Goal: Information Seeking & Learning: Find specific fact

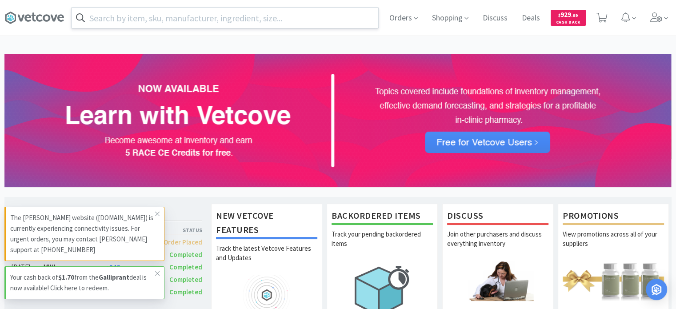
click at [160, 18] on input "text" at bounding box center [225, 18] width 307 height 20
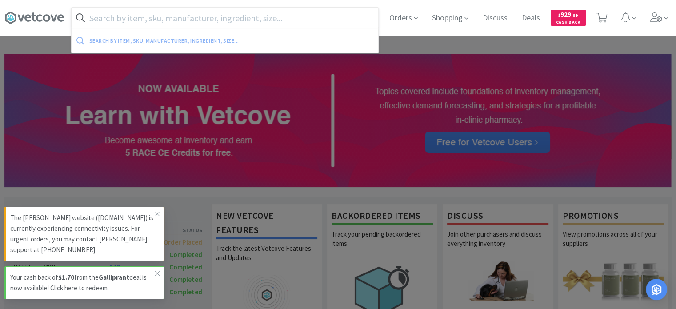
paste input "10112"
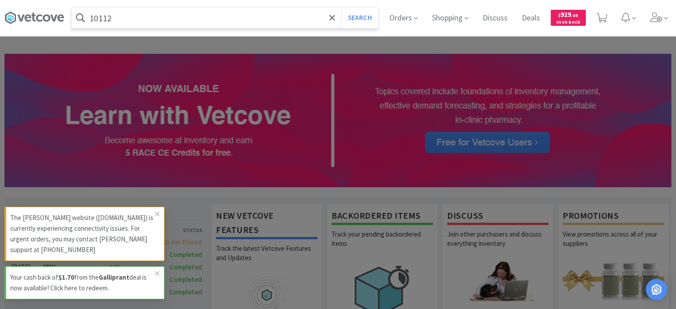
click at [341, 8] on button "Search" at bounding box center [359, 18] width 37 height 20
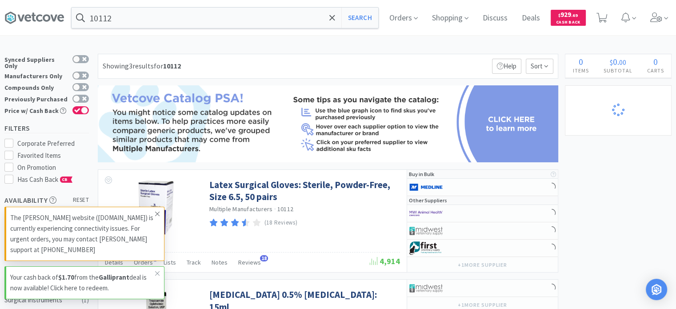
click at [155, 220] on span at bounding box center [157, 214] width 12 height 14
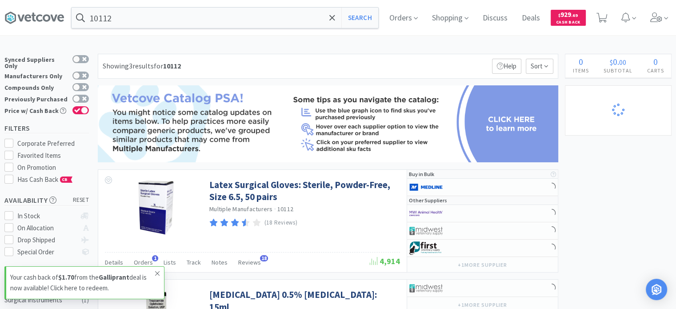
click at [156, 272] on icon at bounding box center [157, 273] width 5 height 7
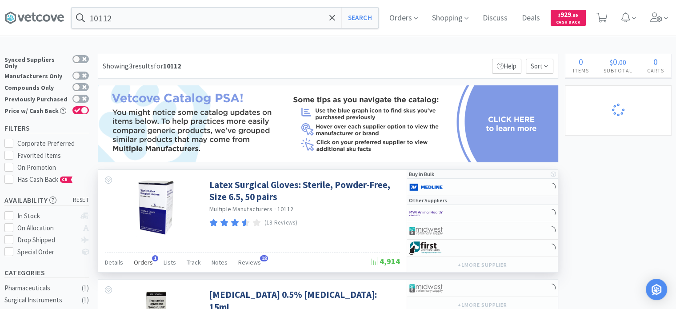
click at [144, 264] on span "Orders" at bounding box center [143, 262] width 19 height 8
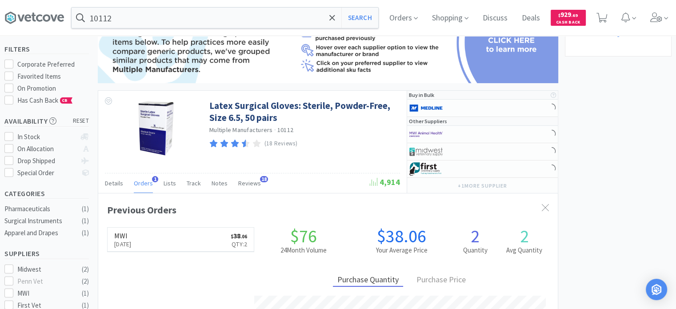
scroll to position [44, 0]
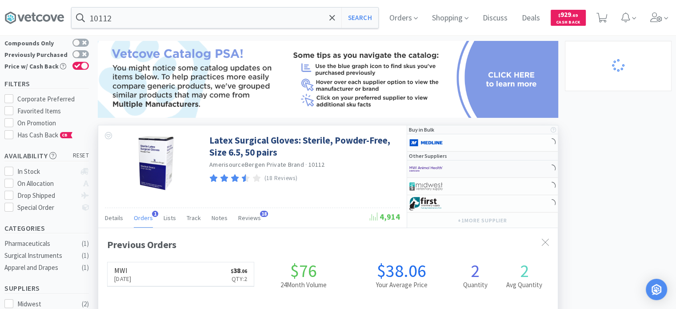
click at [428, 172] on img at bounding box center [425, 168] width 33 height 13
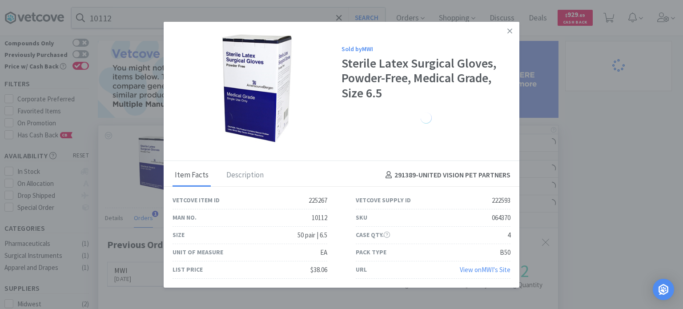
click at [468, 219] on div "SKU 064370" at bounding box center [433, 217] width 155 height 17
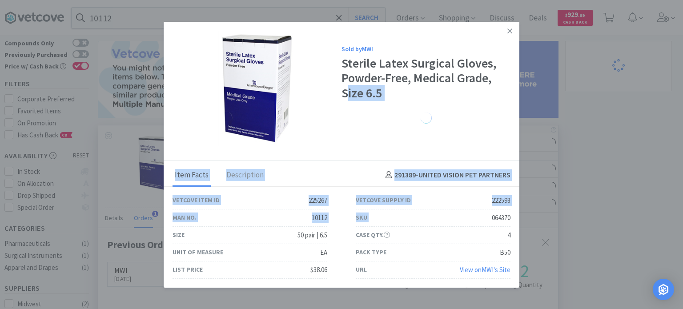
drag, startPoint x: 488, startPoint y: 218, endPoint x: 523, endPoint y: 221, distance: 34.8
click at [523, 221] on div "Sold by MWI Sterile Latex Surgical Gloves, Powder-Free, Medical Grade, Size 6.5…" at bounding box center [341, 154] width 683 height 309
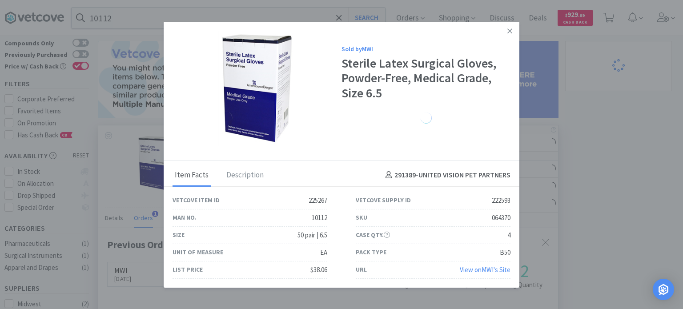
click at [500, 220] on div "064370" at bounding box center [501, 217] width 19 height 11
drag, startPoint x: 492, startPoint y: 219, endPoint x: 516, endPoint y: 219, distance: 23.1
click at [516, 219] on div "SKU 064370" at bounding box center [432, 217] width 183 height 17
copy div "064370"
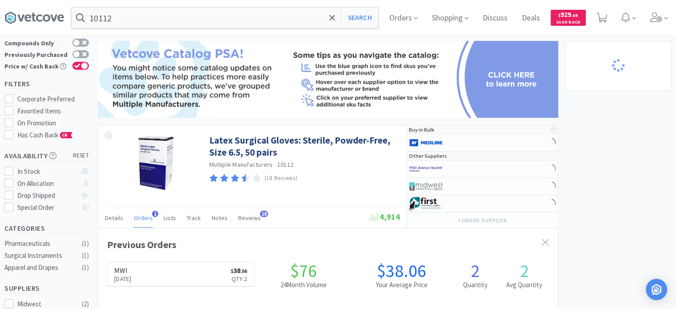
scroll to position [444247, 444015]
click at [119, 20] on input "10112" at bounding box center [225, 18] width 307 height 20
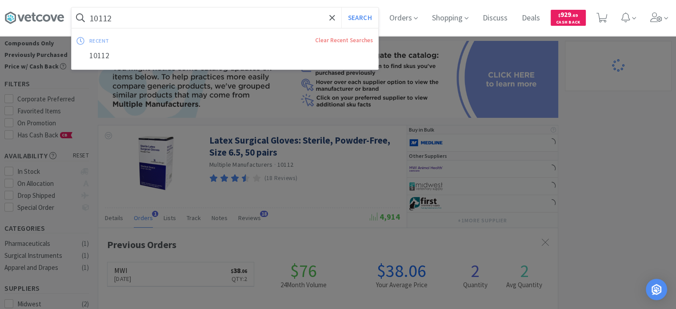
paste input "45147"
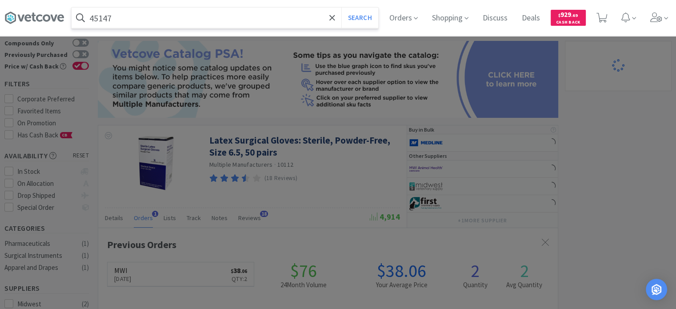
click at [341, 8] on button "Search" at bounding box center [359, 18] width 37 height 20
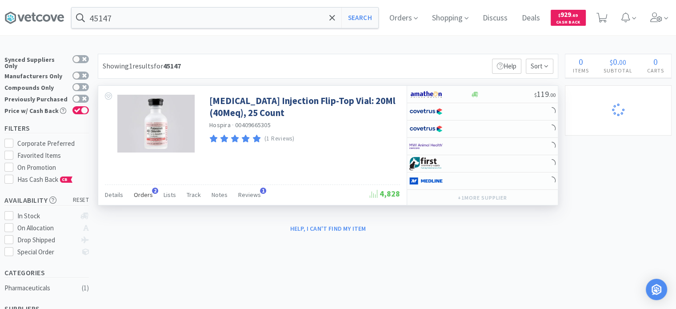
click at [147, 198] on div "Orders 2" at bounding box center [143, 196] width 19 height 17
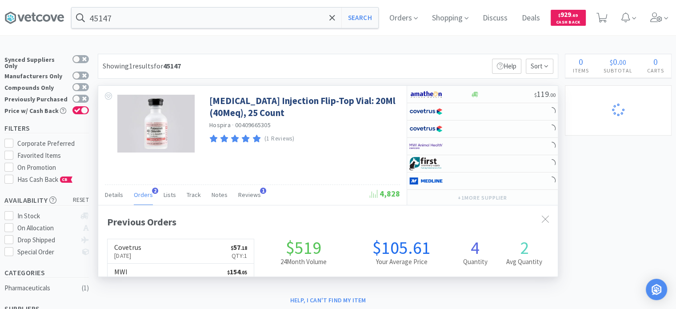
scroll to position [228, 460]
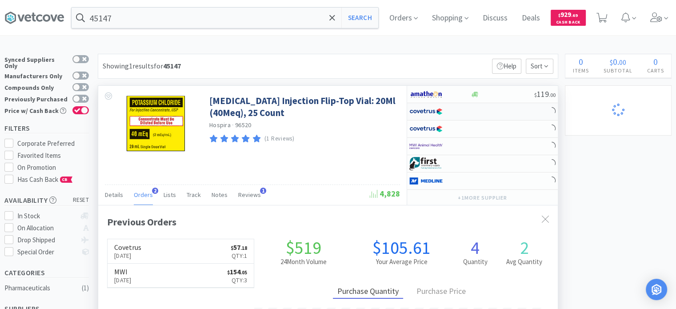
click at [456, 110] on div at bounding box center [433, 111] width 49 height 15
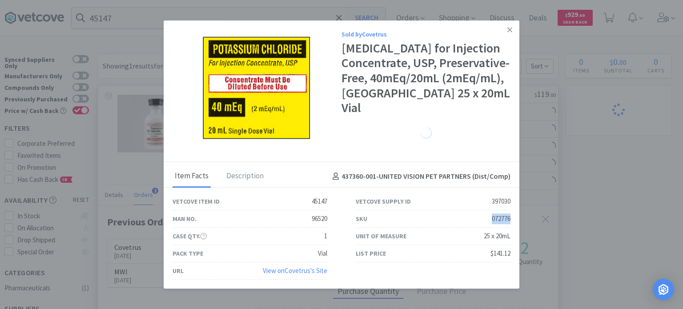
drag, startPoint x: 489, startPoint y: 216, endPoint x: 513, endPoint y: 216, distance: 24.0
click at [513, 216] on div "SKU 072776" at bounding box center [432, 218] width 183 height 17
copy div "072776"
drag, startPoint x: 612, startPoint y: 176, endPoint x: 195, endPoint y: 113, distance: 422.5
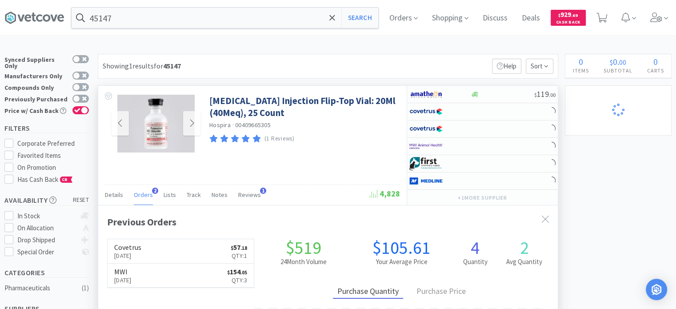
scroll to position [444247, 444015]
click at [115, 19] on input "45147" at bounding box center [225, 18] width 307 height 20
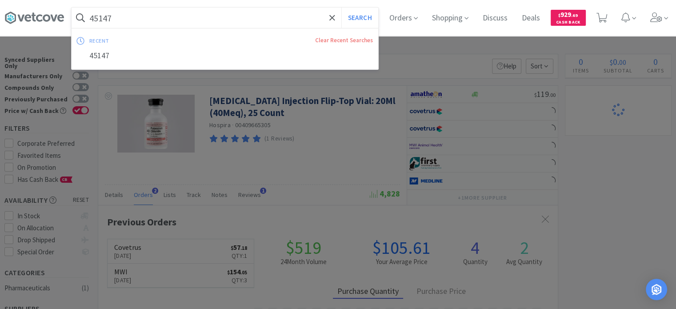
click at [115, 19] on input "45147" at bounding box center [225, 18] width 307 height 20
paste input "83264"
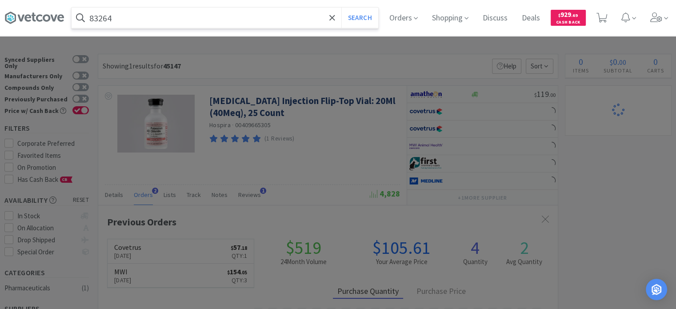
click at [341, 8] on button "Search" at bounding box center [359, 18] width 37 height 20
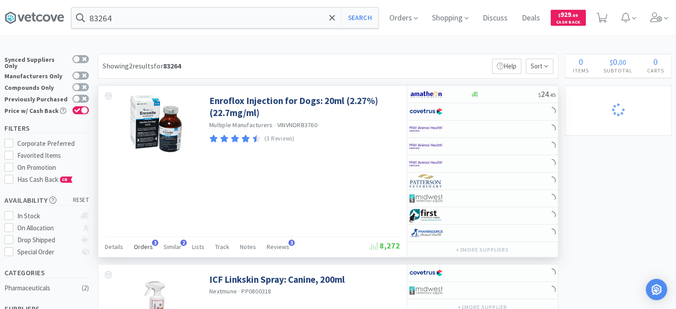
click at [147, 248] on span "Orders" at bounding box center [143, 247] width 19 height 8
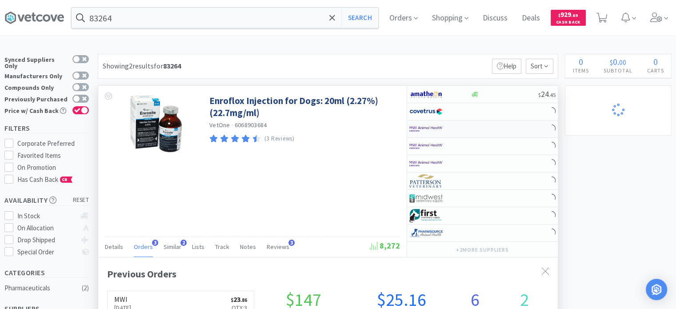
click at [418, 125] on img at bounding box center [425, 128] width 33 height 13
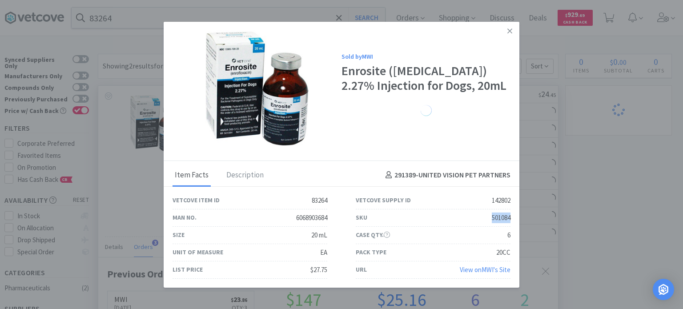
drag, startPoint x: 486, startPoint y: 217, endPoint x: 509, endPoint y: 220, distance: 22.9
click at [509, 220] on div "SKU 501084" at bounding box center [433, 217] width 155 height 17
copy div "501084"
drag, startPoint x: 494, startPoint y: 236, endPoint x: 483, endPoint y: 200, distance: 37.1
click at [494, 236] on div "Case Qty. 6" at bounding box center [433, 235] width 155 height 17
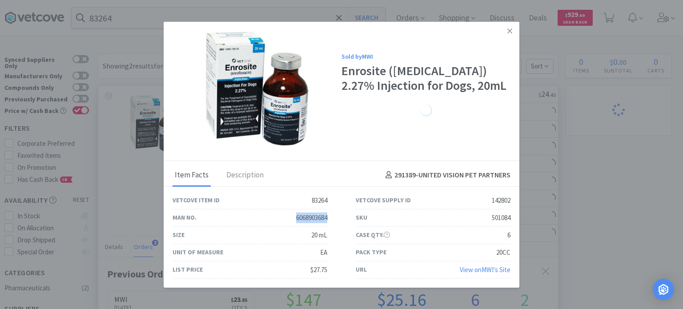
drag, startPoint x: 293, startPoint y: 220, endPoint x: 330, endPoint y: 220, distance: 36.9
click at [330, 220] on div "Man No. 6068903684" at bounding box center [249, 217] width 183 height 17
copy div "6068903684"
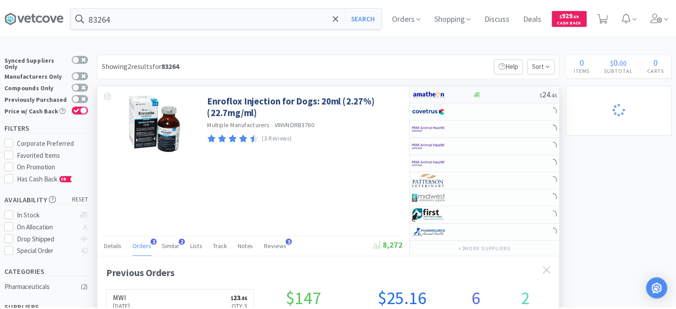
scroll to position [444247, 444015]
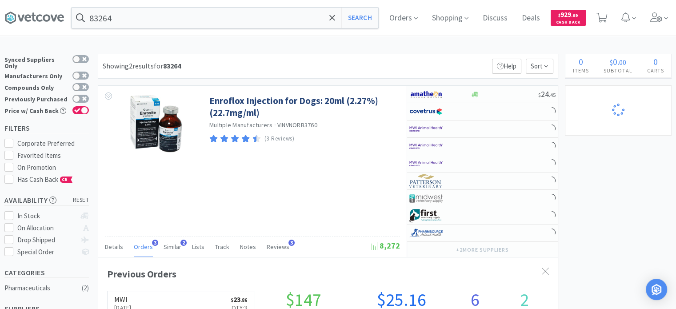
click at [183, 29] on div "83264 Search Orders Shopping Discuss Discuss Deals Deals $ 929 . 69 Cash Back" at bounding box center [337, 18] width 667 height 36
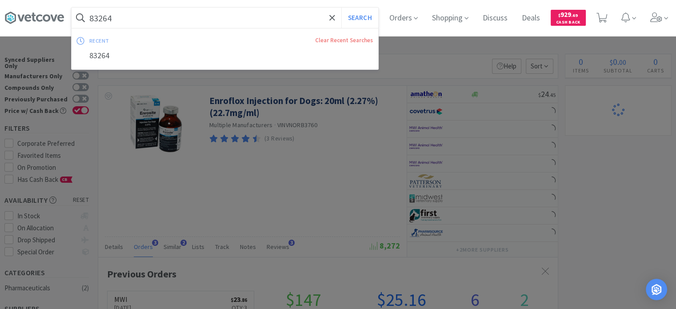
click at [170, 21] on input "83264" at bounding box center [225, 18] width 307 height 20
paste input "613287"
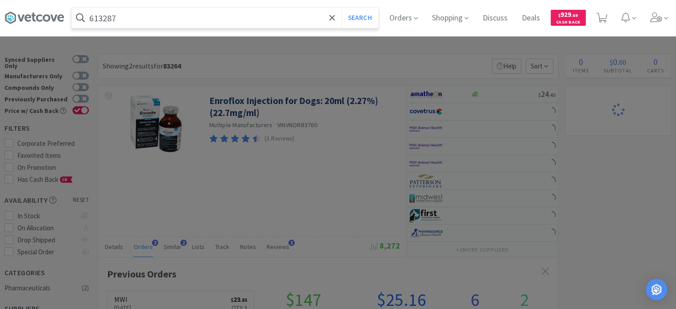
click at [341, 8] on button "Search" at bounding box center [359, 18] width 37 height 20
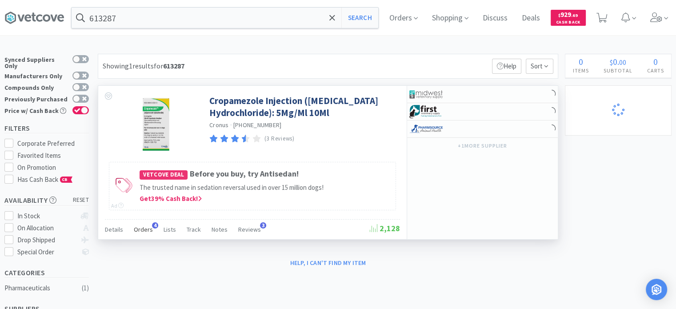
click at [145, 229] on span "Orders" at bounding box center [143, 229] width 19 height 8
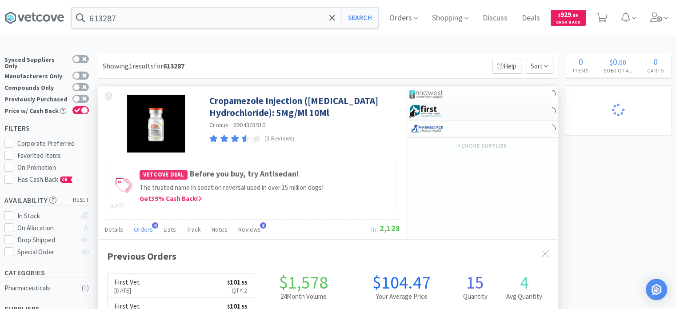
click at [480, 116] on div at bounding box center [482, 111] width 151 height 17
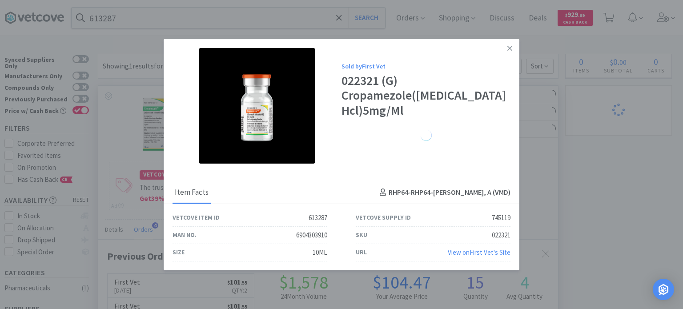
click at [497, 238] on div "022321" at bounding box center [501, 235] width 19 height 11
drag, startPoint x: 490, startPoint y: 236, endPoint x: 512, endPoint y: 234, distance: 22.3
click at [512, 234] on div "SKU 022321" at bounding box center [432, 235] width 183 height 17
copy div "022321"
click at [515, 46] on link at bounding box center [510, 48] width 16 height 19
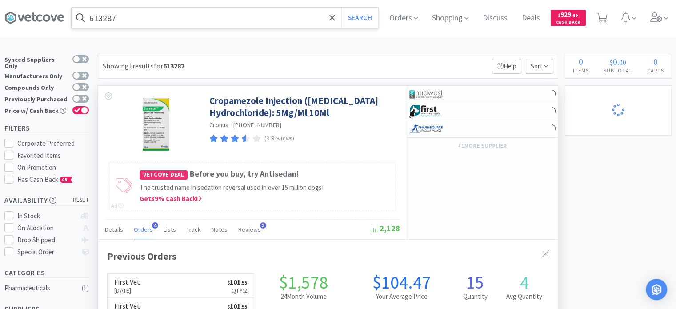
scroll to position [444247, 444015]
click at [148, 6] on div "613287 Search Orders Shopping Discuss Discuss Deals Deals $ 929 . 69 Cash Back" at bounding box center [337, 18] width 667 height 36
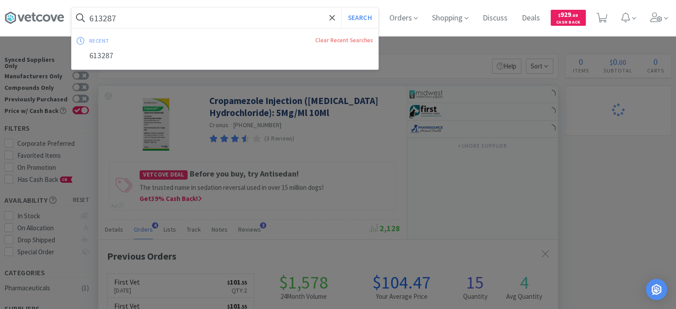
paste input "128801"
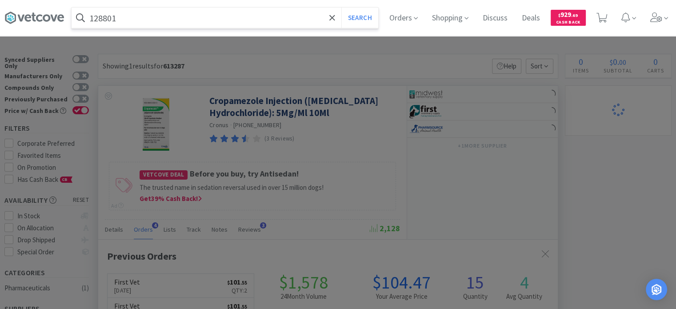
click at [341, 8] on button "Search" at bounding box center [359, 18] width 37 height 20
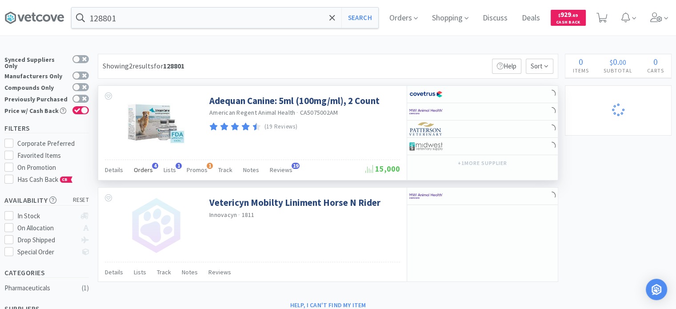
click at [135, 167] on span "Orders" at bounding box center [143, 170] width 19 height 8
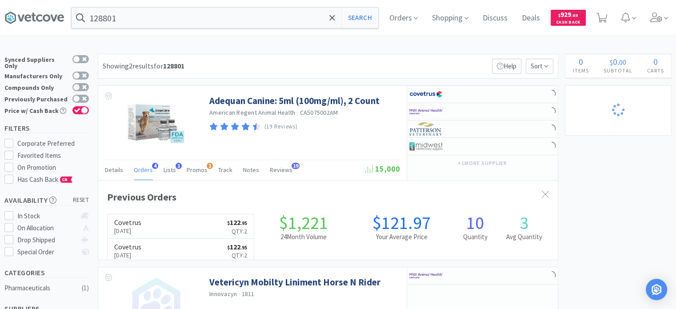
scroll to position [228, 460]
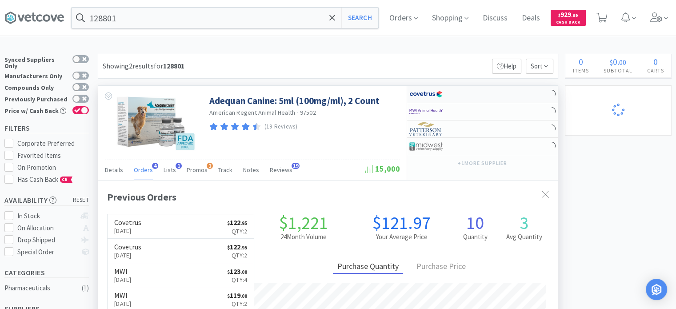
click at [445, 92] on div at bounding box center [433, 94] width 49 height 15
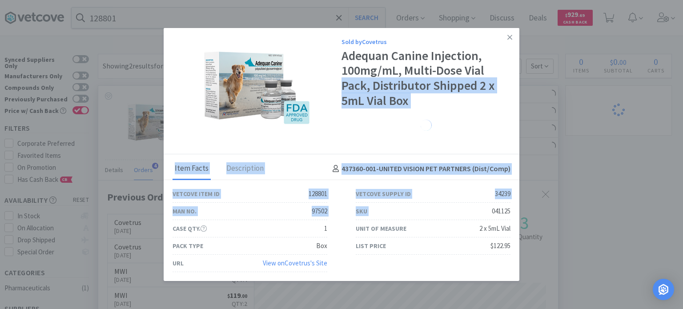
drag, startPoint x: 490, startPoint y: 215, endPoint x: 521, endPoint y: 215, distance: 30.7
click at [521, 215] on div "Sold by Covetrus Adequan Canine Injection, 100mg/mL, Multi-Dose Vial Pack, Dist…" at bounding box center [341, 154] width 683 height 309
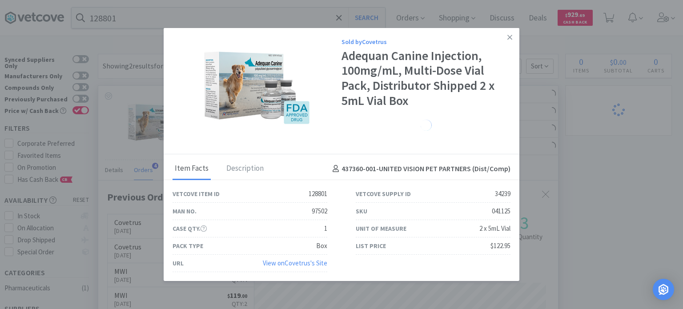
click at [511, 205] on div "SKU 041125" at bounding box center [432, 211] width 183 height 17
drag, startPoint x: 486, startPoint y: 209, endPoint x: 516, endPoint y: 210, distance: 29.3
click at [516, 210] on div "SKU 041125" at bounding box center [432, 211] width 183 height 17
copy div "041125"
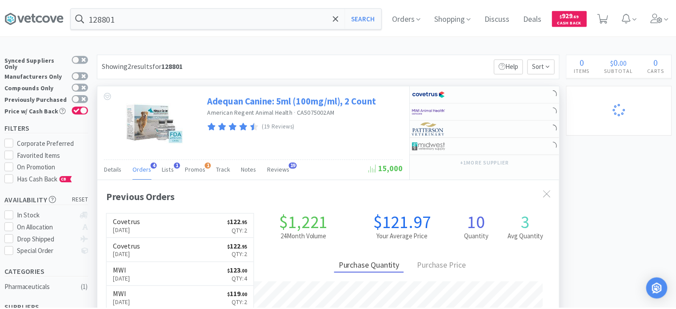
scroll to position [444247, 444015]
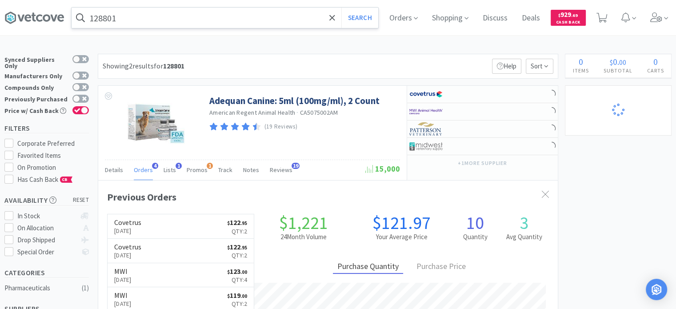
click at [180, 25] on input "128801" at bounding box center [225, 18] width 307 height 20
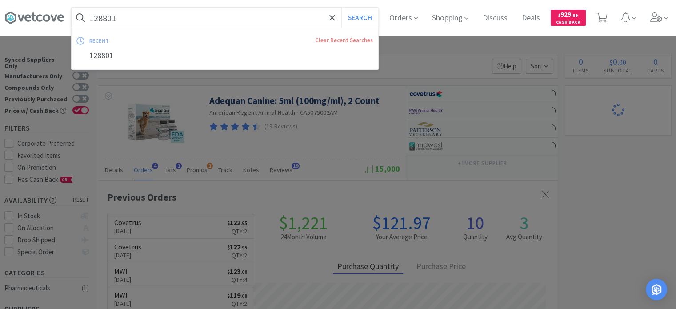
paste input "38419"
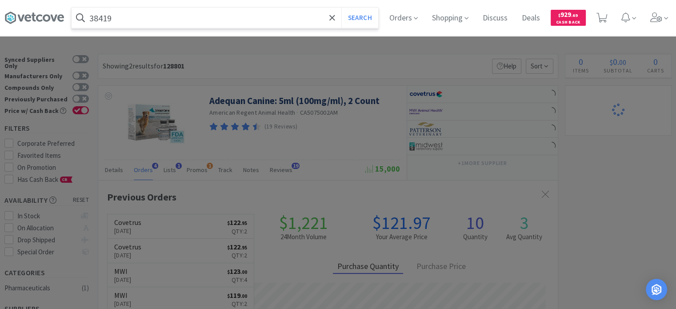
click at [341, 8] on button "Search" at bounding box center [359, 18] width 37 height 20
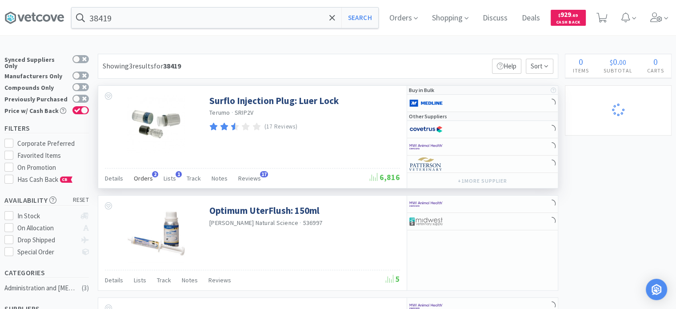
click at [146, 178] on span "Orders" at bounding box center [143, 178] width 19 height 8
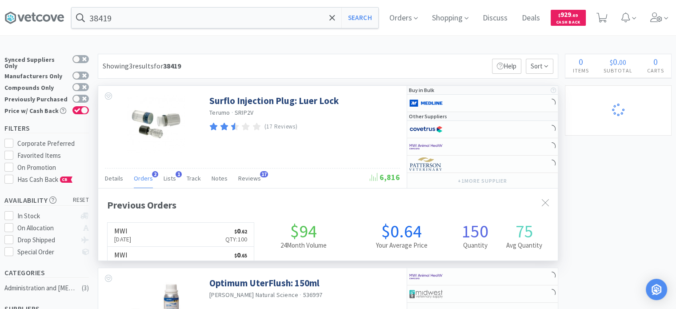
scroll to position [228, 460]
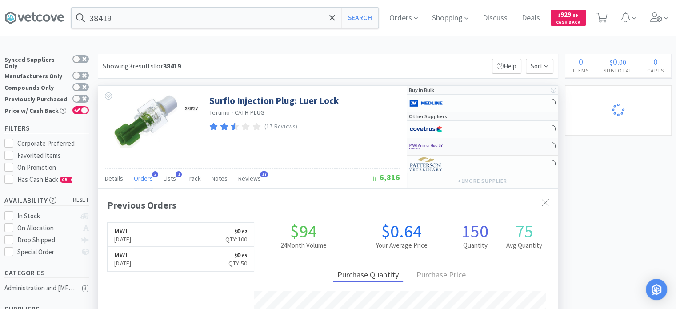
click at [441, 145] on img at bounding box center [425, 146] width 33 height 13
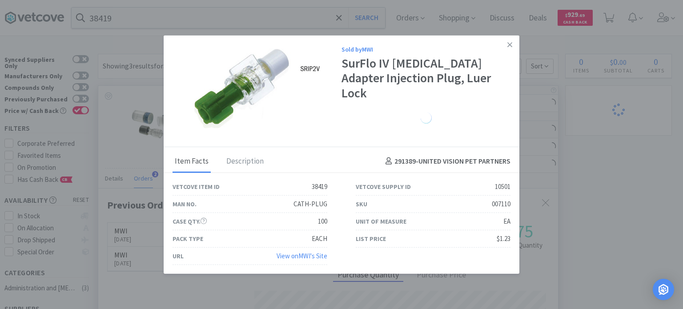
drag, startPoint x: 587, startPoint y: 158, endPoint x: 548, endPoint y: 124, distance: 52.0
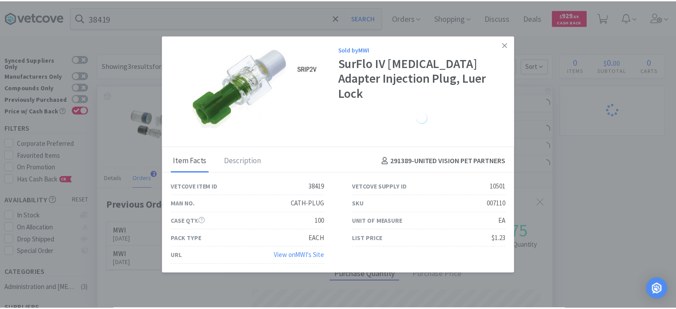
scroll to position [444247, 444015]
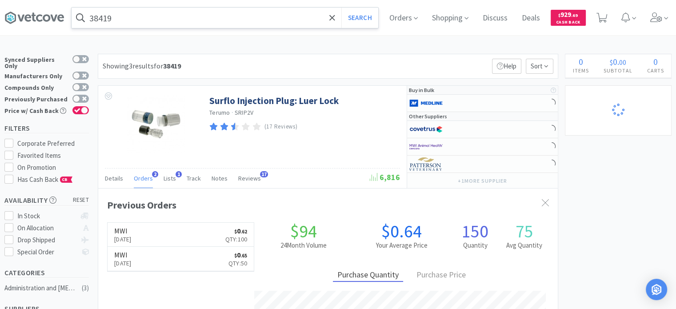
click at [112, 27] on input "38419" at bounding box center [225, 18] width 307 height 20
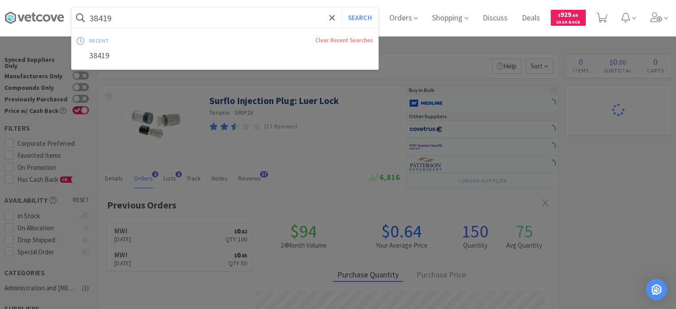
paste input "10503"
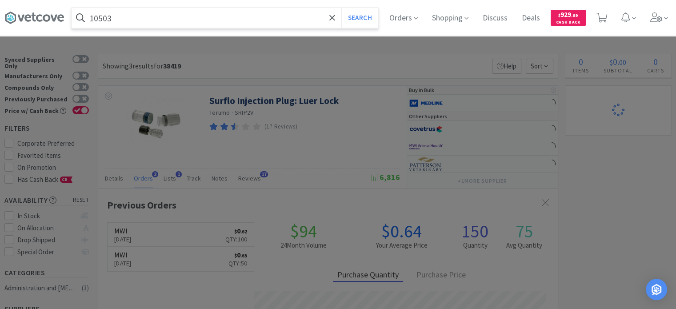
click at [341, 8] on button "Search" at bounding box center [359, 18] width 37 height 20
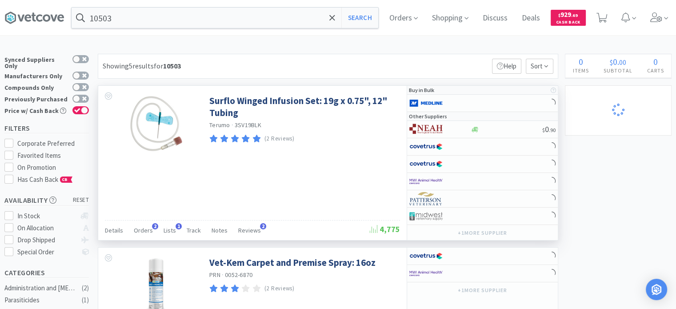
click at [132, 230] on div "Details Orders 2 Lists 1 Track Notes Reviews 2" at bounding box center [237, 231] width 265 height 17
click at [140, 229] on span "Orders" at bounding box center [143, 230] width 19 height 8
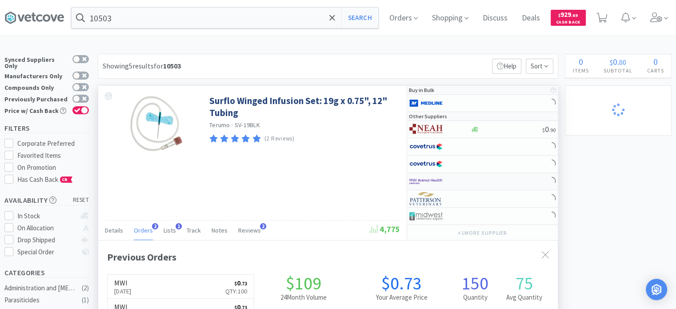
click at [442, 178] on img at bounding box center [425, 181] width 33 height 13
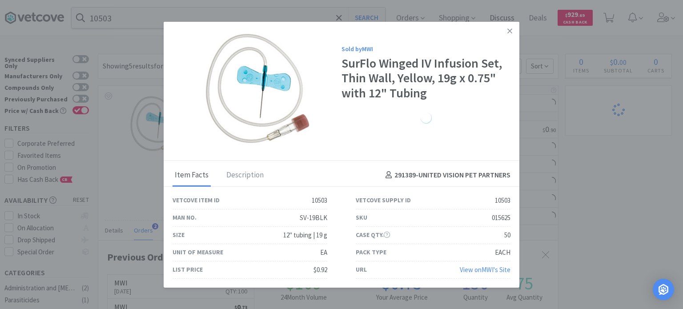
drag, startPoint x: 584, startPoint y: 128, endPoint x: 515, endPoint y: 4, distance: 143.1
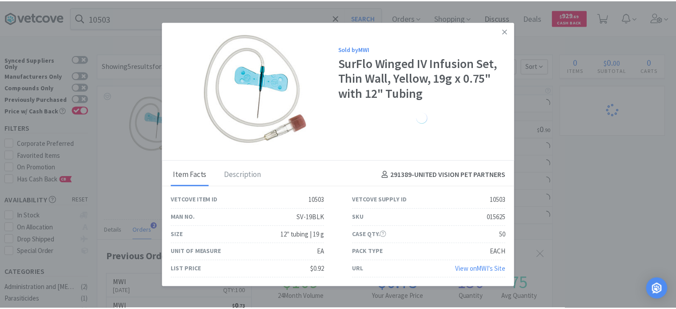
scroll to position [444247, 444015]
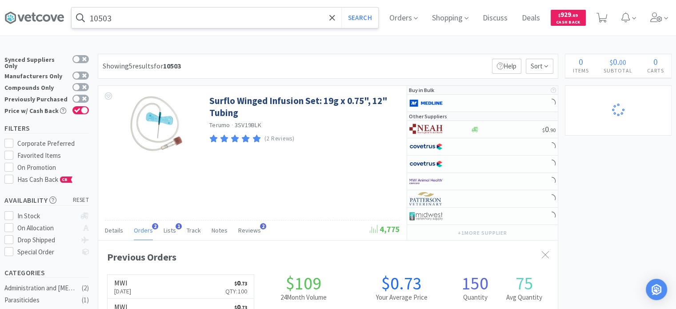
click at [98, 24] on input "10503" at bounding box center [225, 18] width 307 height 20
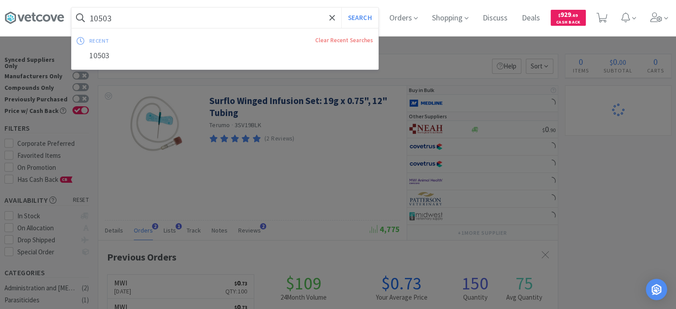
paste input "396644"
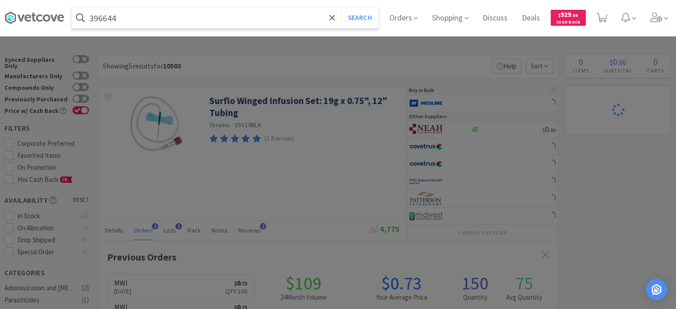
click at [341, 8] on button "Search" at bounding box center [359, 18] width 37 height 20
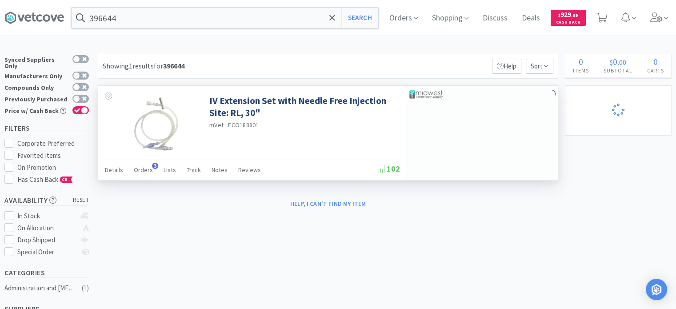
click at [151, 172] on div "Details Orders 3 Lists Track Notes Reviews" at bounding box center [241, 171] width 272 height 17
click at [148, 171] on span "Orders" at bounding box center [143, 170] width 19 height 8
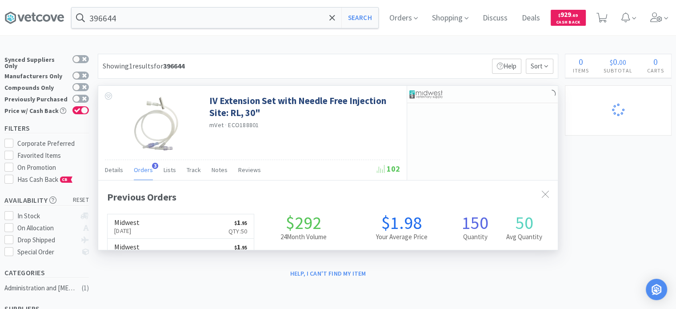
scroll to position [228, 460]
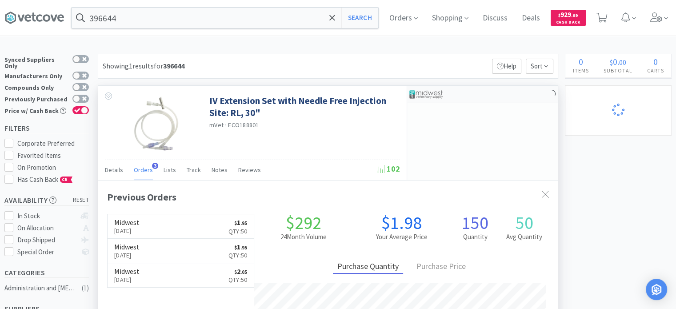
click at [444, 93] on div at bounding box center [433, 94] width 49 height 15
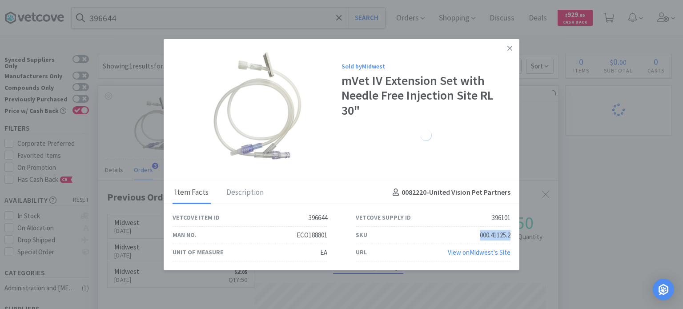
drag, startPoint x: 473, startPoint y: 236, endPoint x: 518, endPoint y: 236, distance: 44.9
click at [518, 236] on div "SKU 000.41125.2" at bounding box center [432, 235] width 183 height 17
copy div "000.41125.2"
drag, startPoint x: 601, startPoint y: 214, endPoint x: 251, endPoint y: 61, distance: 382.3
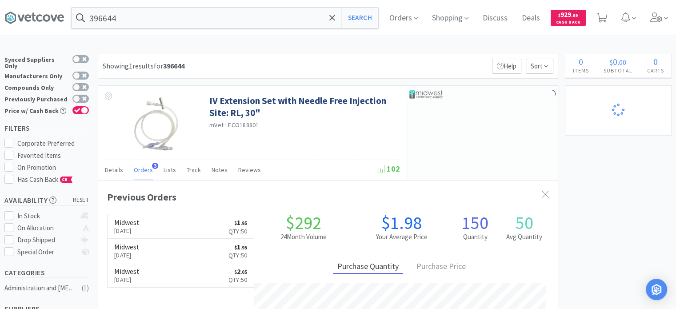
scroll to position [444247, 444015]
click at [158, 28] on div "396644 Search Orders Shopping Discuss Discuss Deals Deals $ 929 . 69 Cash Back" at bounding box center [337, 18] width 667 height 36
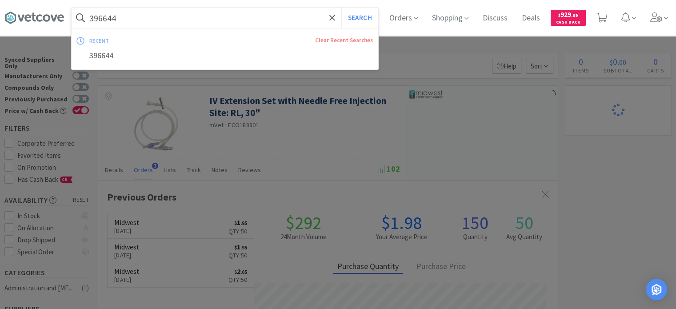
click at [158, 17] on input "396644" at bounding box center [225, 18] width 307 height 20
paste input "137626"
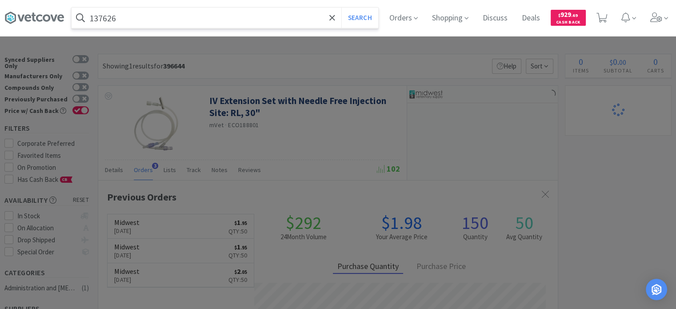
click at [341, 8] on button "Search" at bounding box center [359, 18] width 37 height 20
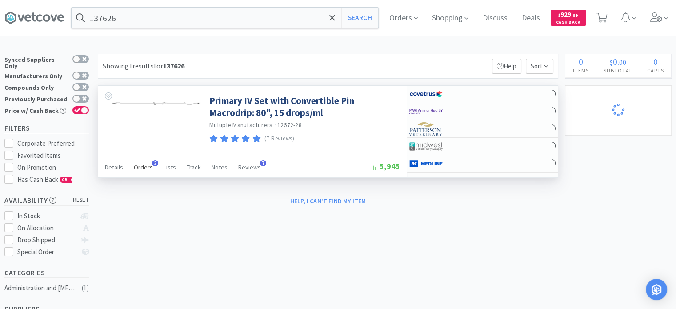
click at [142, 171] on div "Orders 2" at bounding box center [143, 168] width 19 height 17
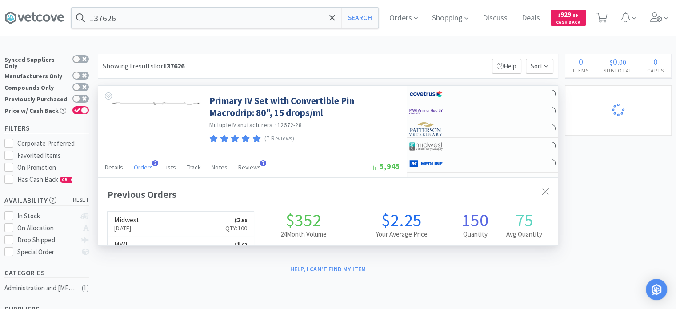
scroll to position [228, 460]
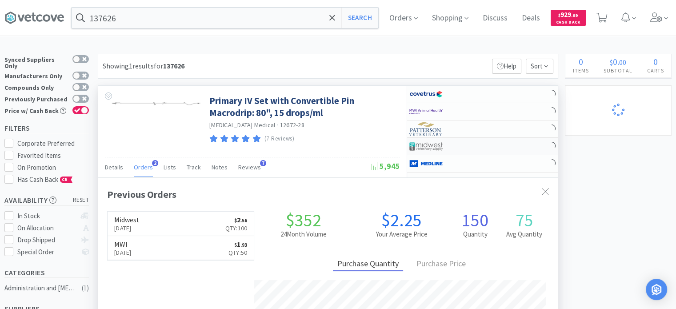
click at [433, 145] on img at bounding box center [425, 146] width 33 height 13
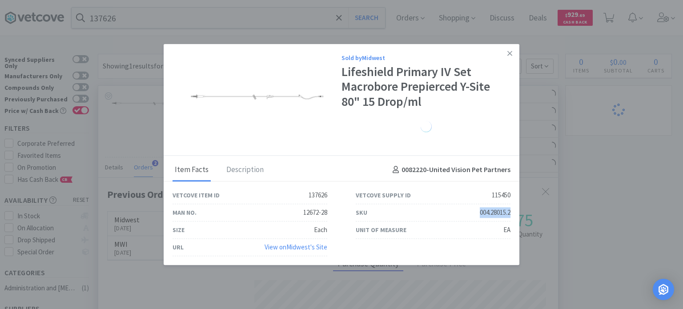
drag, startPoint x: 476, startPoint y: 212, endPoint x: 509, endPoint y: 212, distance: 33.3
click at [509, 212] on div "SKU 004.28015.2" at bounding box center [433, 212] width 155 height 17
copy div "004.28015.2"
drag, startPoint x: 513, startPoint y: 50, endPoint x: 414, endPoint y: 55, distance: 99.2
click at [513, 50] on link at bounding box center [510, 53] width 16 height 19
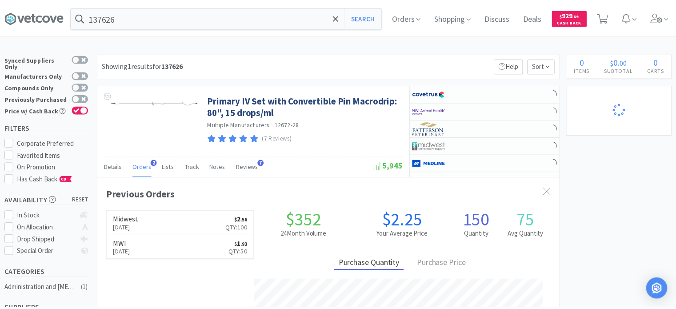
scroll to position [444247, 444015]
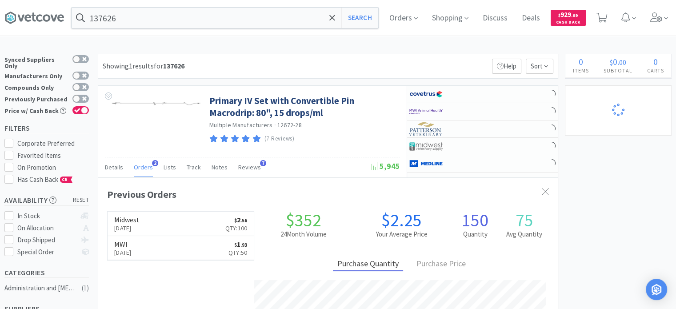
click at [260, 28] on div "137626 Search Orders Shopping Discuss Discuss Deals Deals $ 929 . 69 Cash Back" at bounding box center [337, 18] width 667 height 36
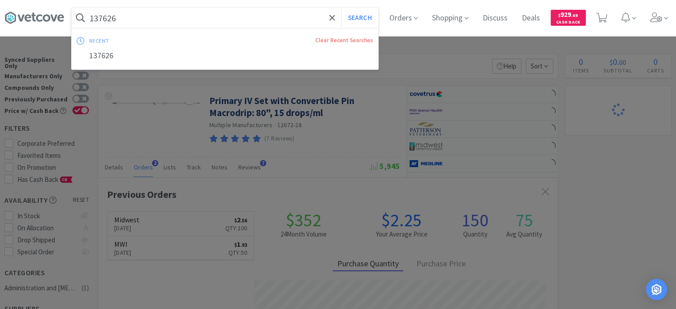
click at [239, 17] on input "137626" at bounding box center [225, 18] width 307 height 20
paste input "845904"
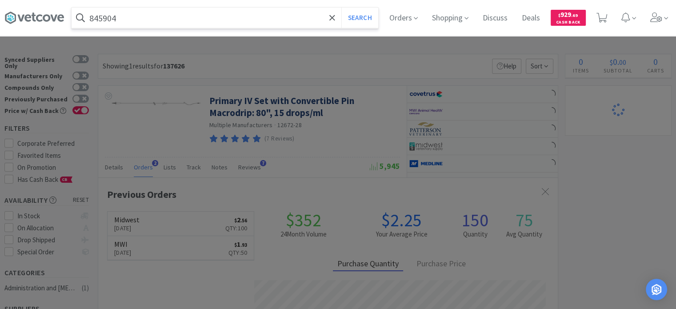
click at [341, 8] on button "Search" at bounding box center [359, 18] width 37 height 20
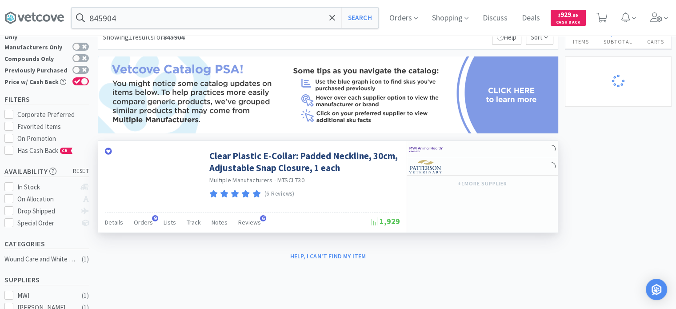
scroll to position [44, 0]
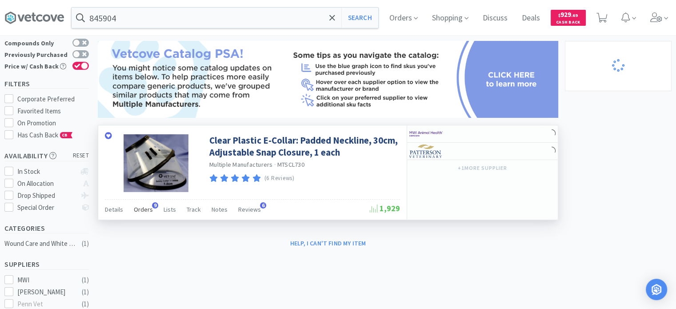
click at [142, 206] on span "Orders" at bounding box center [143, 209] width 19 height 8
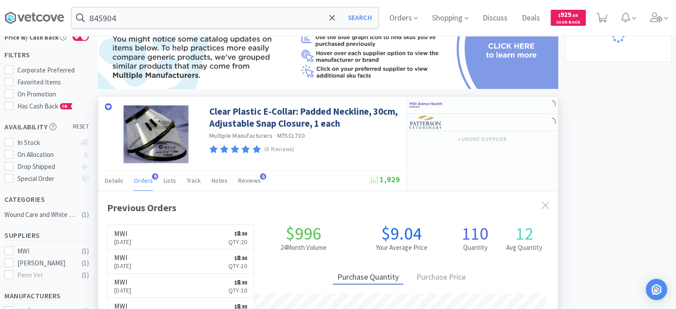
scroll to position [89, 0]
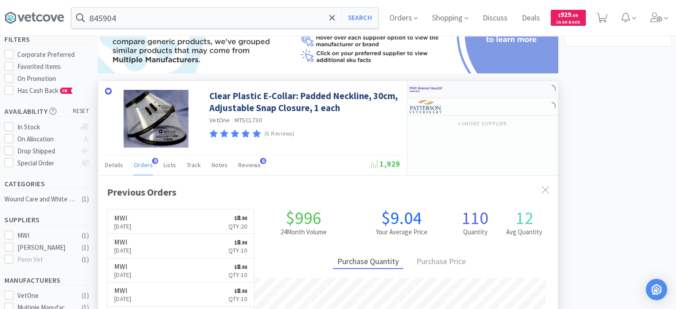
click at [434, 83] on img at bounding box center [425, 89] width 33 height 13
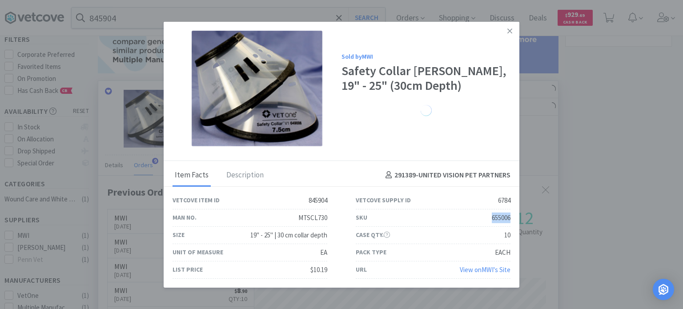
drag, startPoint x: 488, startPoint y: 216, endPoint x: 511, endPoint y: 216, distance: 22.7
click at [511, 216] on div "SKU 655006" at bounding box center [432, 217] width 183 height 17
copy div "655006"
drag, startPoint x: 516, startPoint y: 37, endPoint x: 509, endPoint y: 31, distance: 9.1
click at [516, 37] on link at bounding box center [510, 30] width 16 height 19
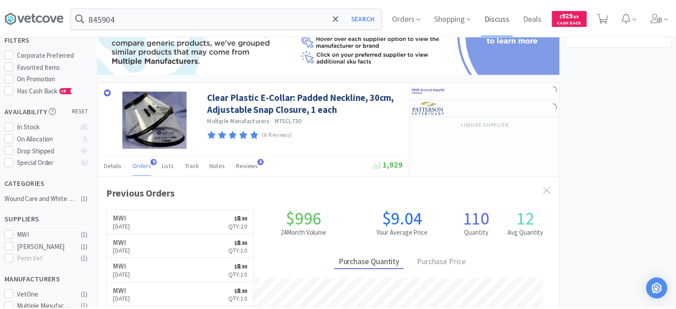
scroll to position [444236, 444015]
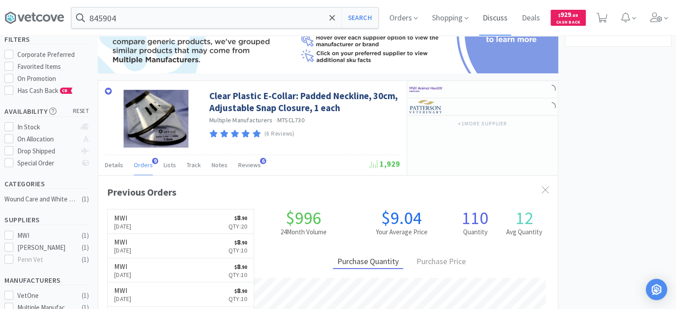
click at [509, 31] on span "Discuss" at bounding box center [495, 18] width 32 height 36
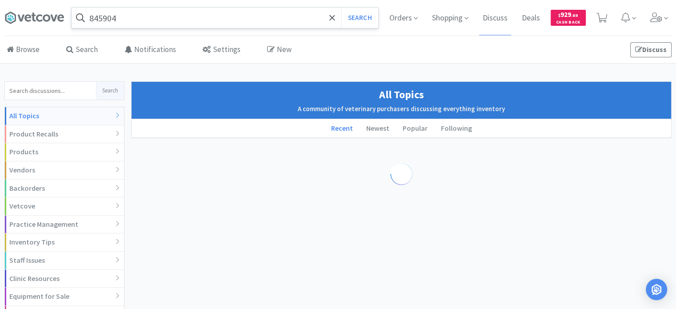
click at [291, 14] on input "845904" at bounding box center [225, 18] width 307 height 20
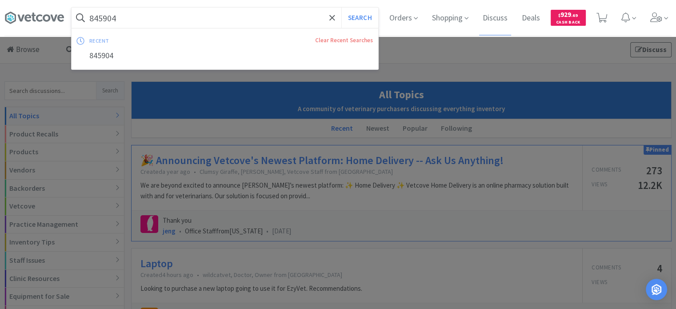
paste input "126916"
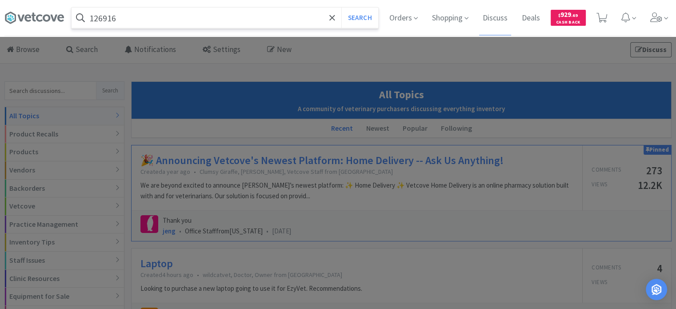
click at [341, 8] on button "Search" at bounding box center [359, 18] width 37 height 20
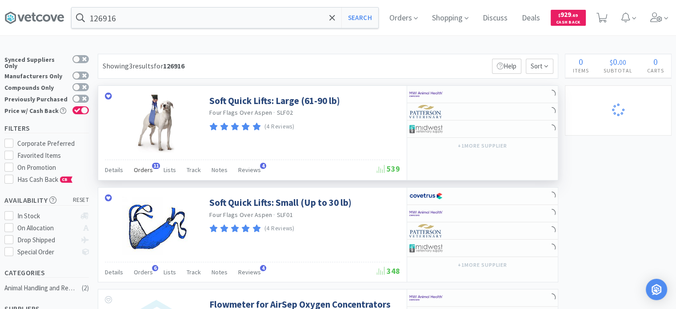
click at [141, 170] on span "Orders" at bounding box center [143, 170] width 19 height 8
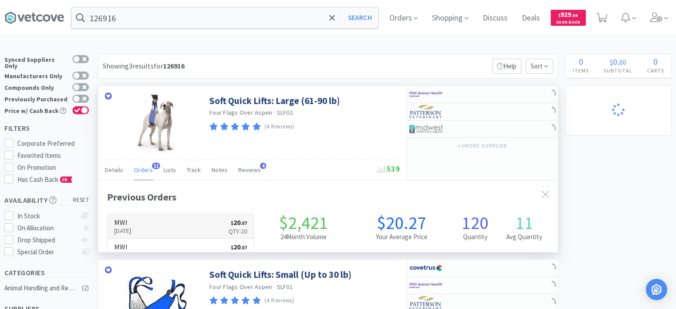
scroll to position [238, 460]
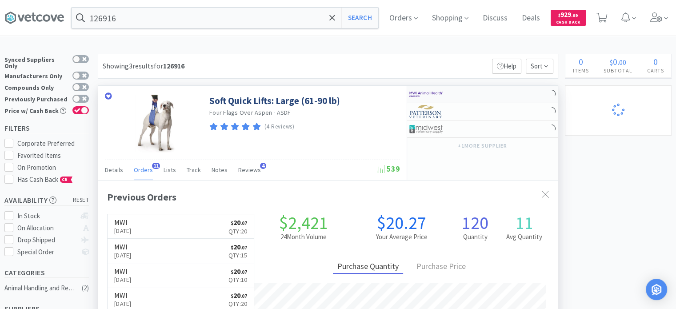
click at [445, 96] on div at bounding box center [433, 94] width 49 height 15
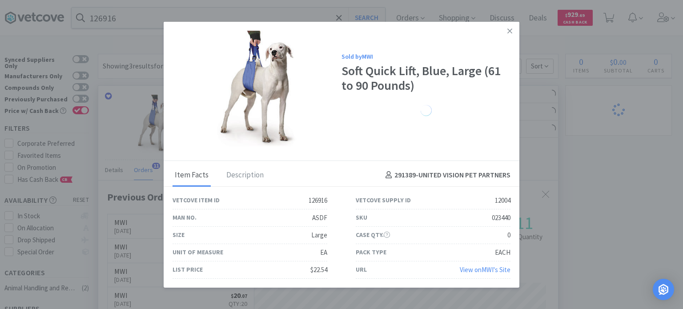
drag, startPoint x: 604, startPoint y: 178, endPoint x: 300, endPoint y: 92, distance: 316.3
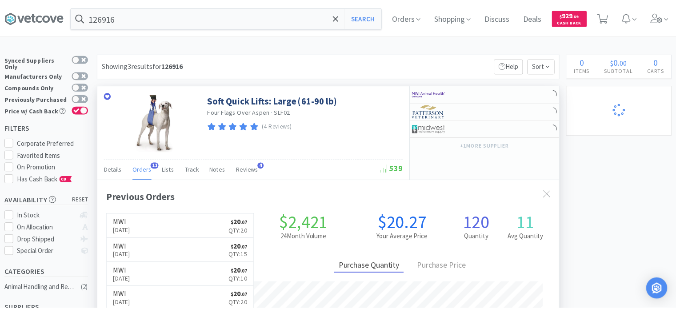
scroll to position [444236, 444015]
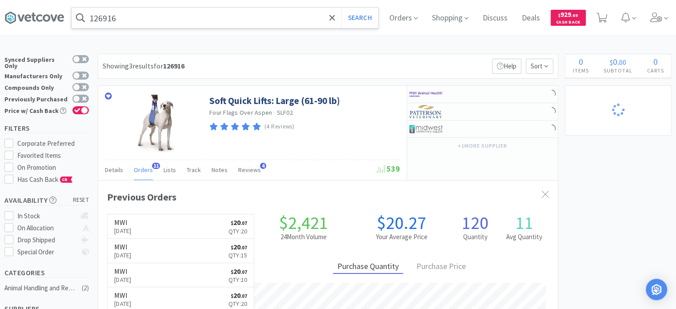
click at [193, 22] on input "126916" at bounding box center [225, 18] width 307 height 20
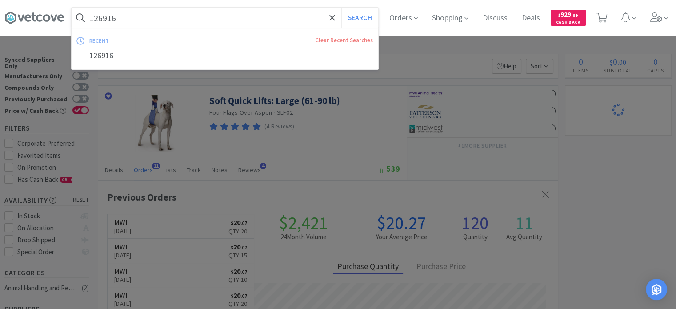
paste input "4443"
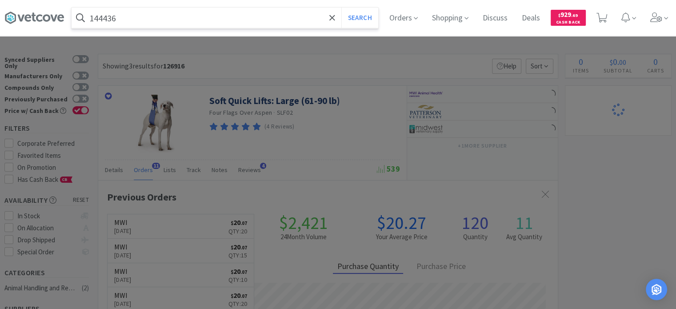
click at [341, 8] on button "Search" at bounding box center [359, 18] width 37 height 20
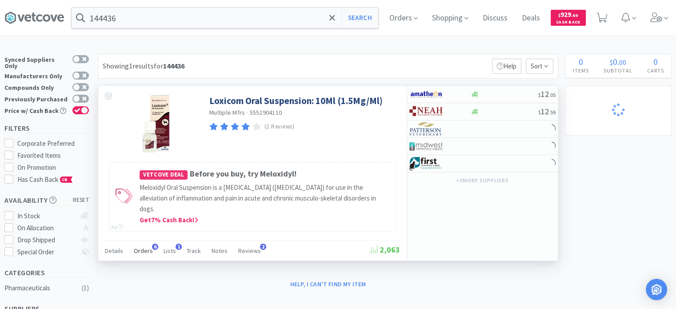
click at [141, 252] on span "Orders" at bounding box center [143, 251] width 19 height 8
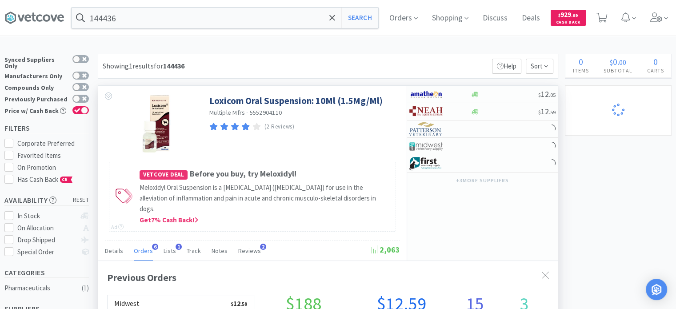
scroll to position [44, 0]
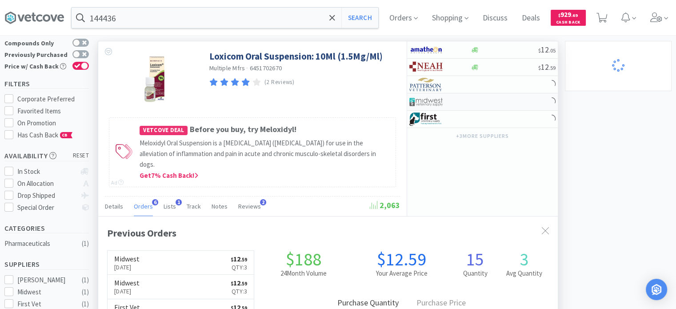
click at [432, 96] on img at bounding box center [425, 101] width 33 height 13
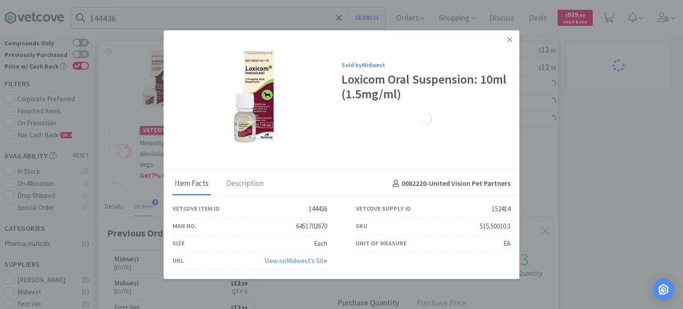
drag, startPoint x: 620, startPoint y: 192, endPoint x: 495, endPoint y: 132, distance: 139.0
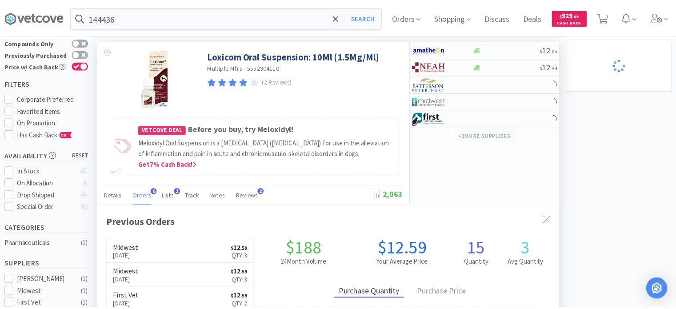
scroll to position [444247, 444015]
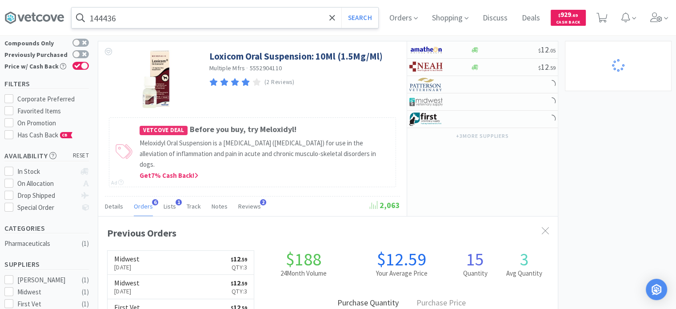
click at [100, 12] on input "144436" at bounding box center [225, 18] width 307 height 20
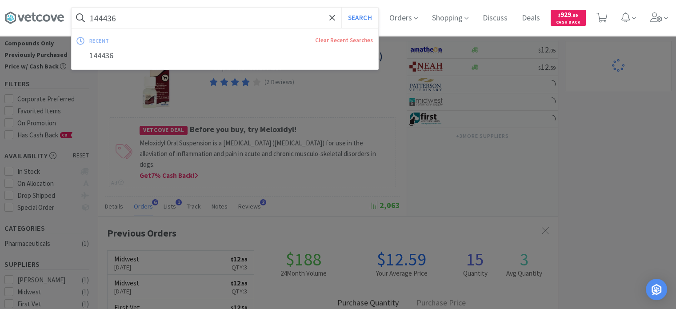
click at [106, 12] on input "144436" at bounding box center [225, 18] width 307 height 20
click at [120, 19] on input "144436" at bounding box center [225, 18] width 307 height 20
paste input "75132"
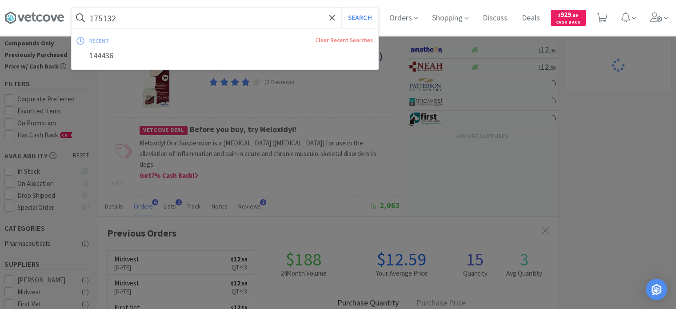
click at [341, 8] on button "Search" at bounding box center [359, 18] width 37 height 20
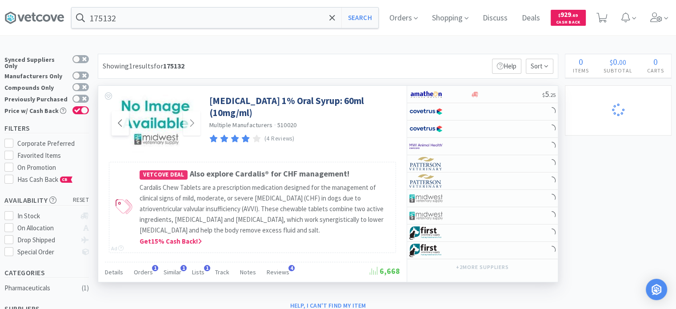
scroll to position [44, 0]
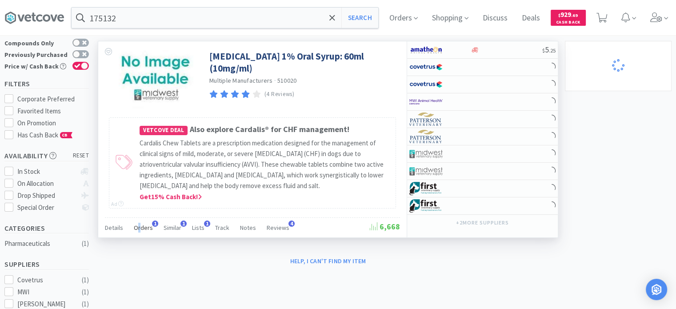
click at [139, 236] on div "[MEDICAL_DATA] 1% Oral Syrup: 60ml (10mg/ml) Multiple Manufacturers · 510020 (4…" at bounding box center [328, 139] width 460 height 197
click at [139, 234] on div "Orders 1" at bounding box center [143, 228] width 19 height 17
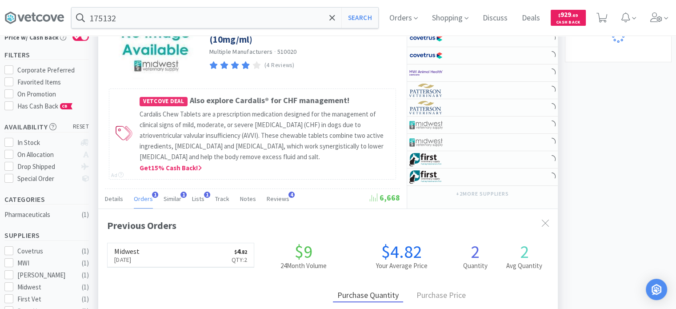
scroll to position [89, 0]
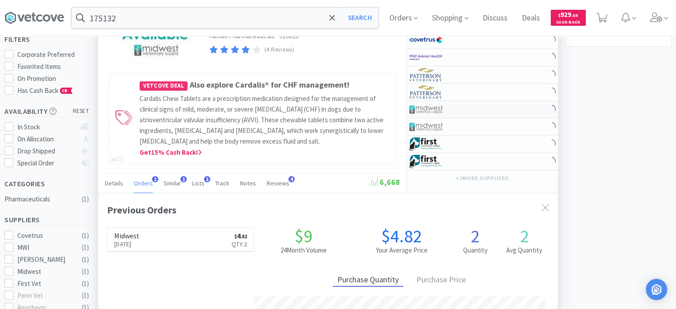
click at [447, 112] on div at bounding box center [433, 109] width 49 height 15
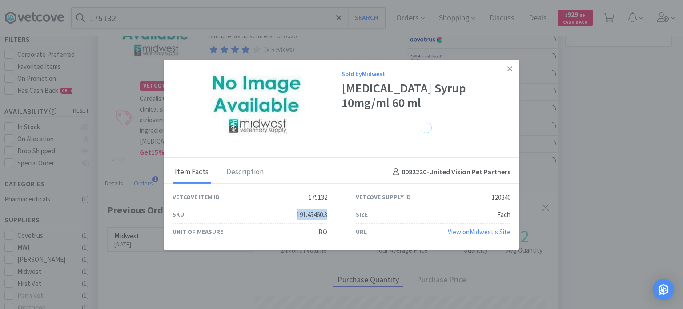
drag, startPoint x: 294, startPoint y: 213, endPoint x: 331, endPoint y: 206, distance: 37.5
click at [331, 206] on div "SKU 191.45460.3" at bounding box center [249, 214] width 183 height 17
copy div "191.45460.3"
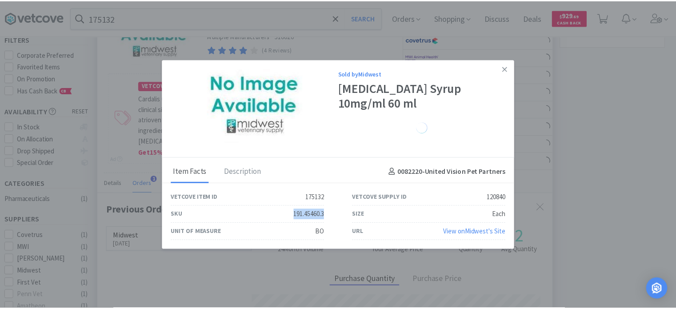
scroll to position [444247, 444015]
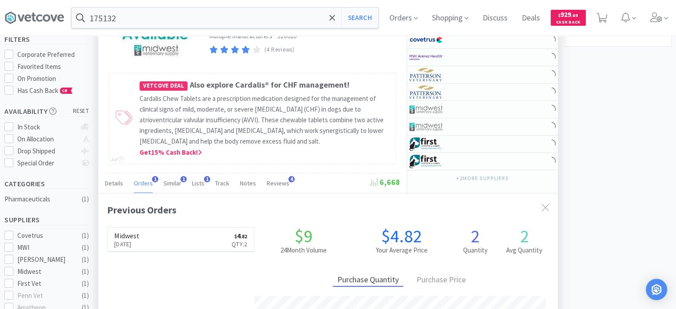
click at [585, 150] on div "× Filter Results Synced Suppliers Only Manufacturers Only Compounds Only Previo…" at bounding box center [337, 239] width 667 height 549
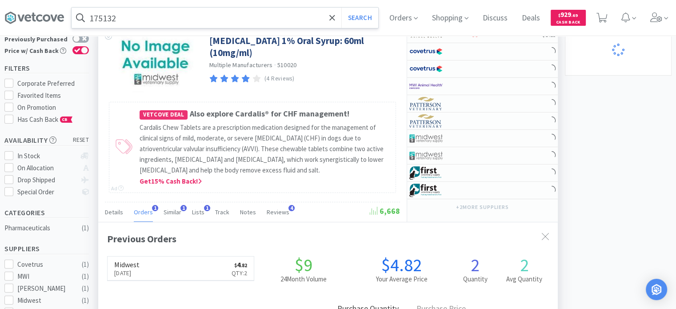
scroll to position [44, 0]
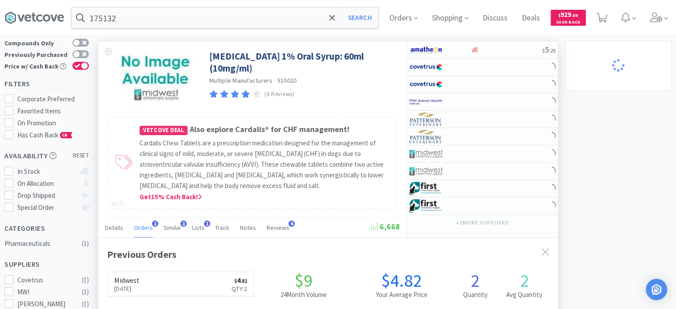
click at [156, 5] on div "175132 Search Orders Shopping Discuss Discuss Deals Deals $ 929 . 69 Cash Back" at bounding box center [337, 18] width 667 height 36
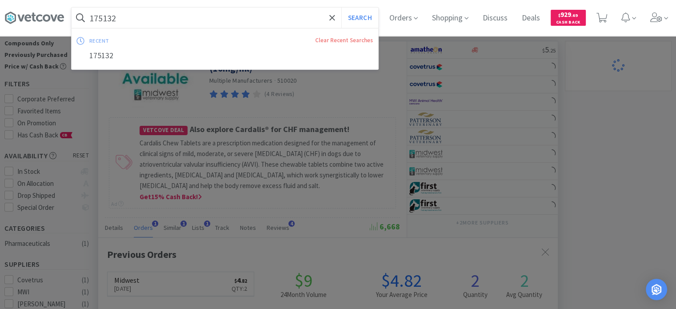
click at [156, 17] on input "175132" at bounding box center [225, 18] width 307 height 20
paste input "493359"
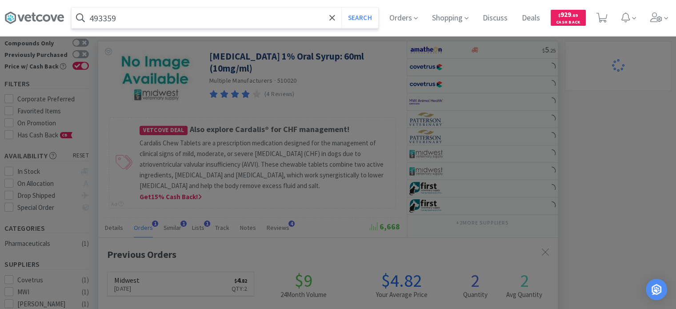
type input "493359"
click at [341, 8] on button "Search" at bounding box center [359, 18] width 37 height 20
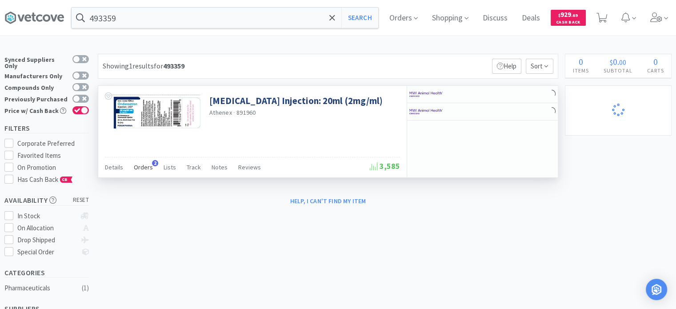
click at [139, 169] on span "Orders" at bounding box center [143, 167] width 19 height 8
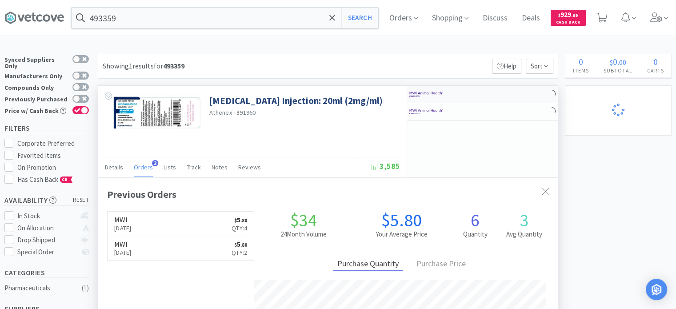
click at [491, 87] on div at bounding box center [482, 94] width 151 height 17
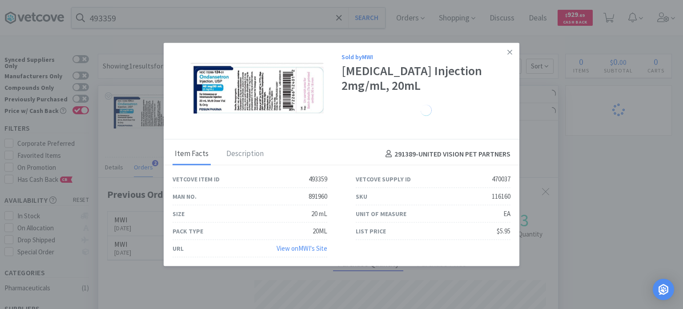
drag, startPoint x: 612, startPoint y: 178, endPoint x: 509, endPoint y: 187, distance: 103.5
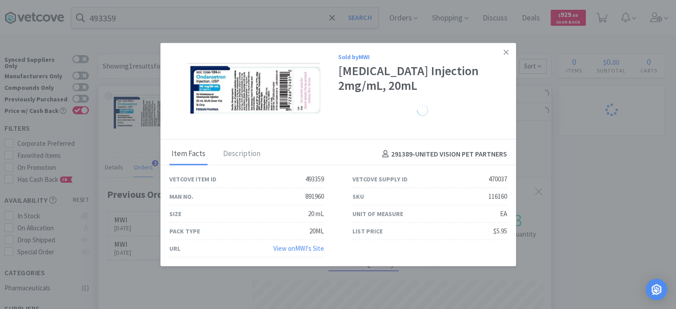
scroll to position [444247, 444015]
